Goal: Task Accomplishment & Management: Manage account settings

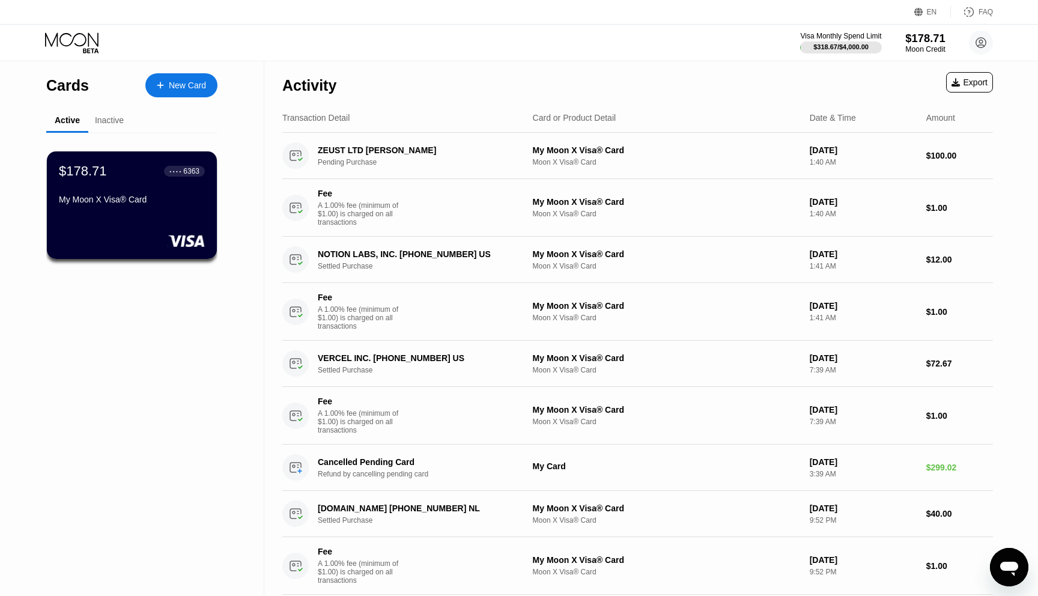
click at [929, 43] on div "$178.71" at bounding box center [925, 38] width 40 height 13
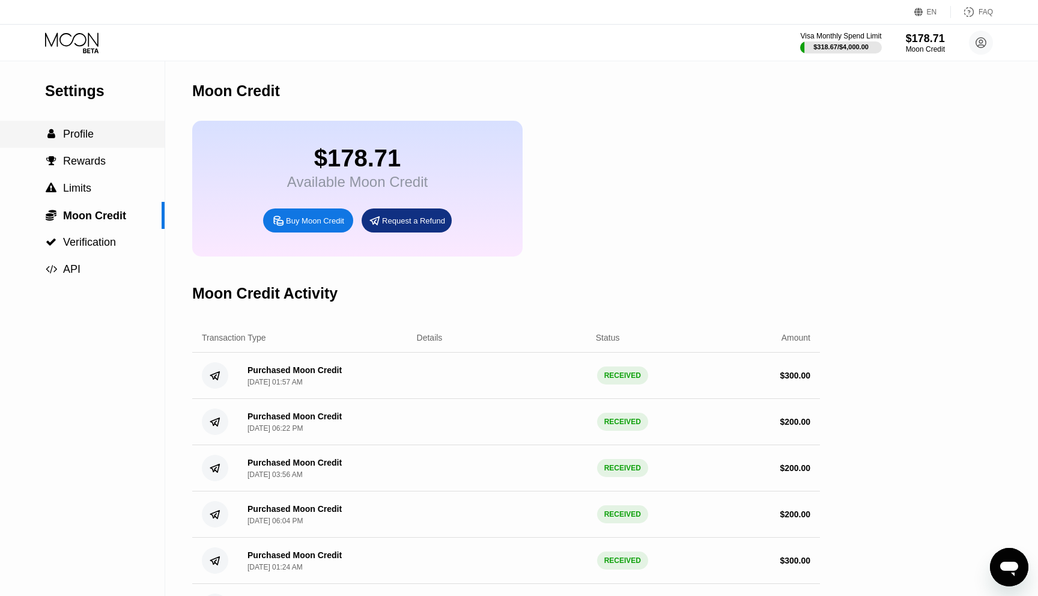
click at [99, 145] on div " Profile" at bounding box center [82, 134] width 165 height 27
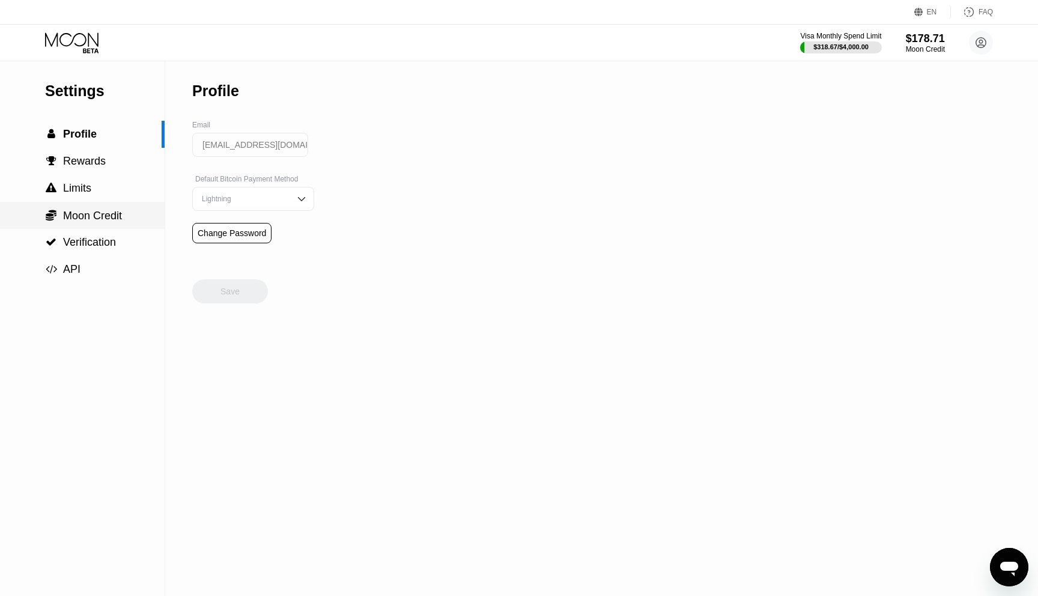
click at [130, 210] on div " Moon Credit" at bounding box center [82, 215] width 165 height 13
